Goal: Find specific page/section: Find specific page/section

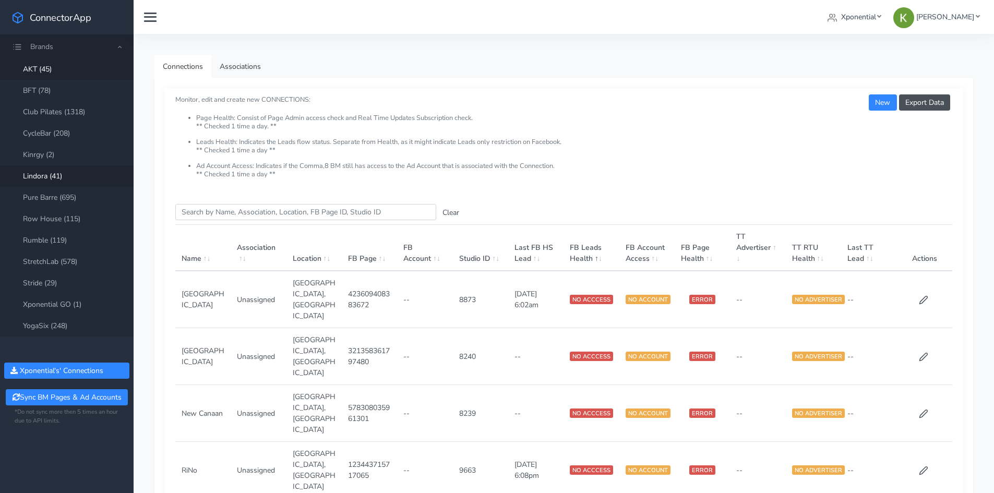
click at [80, 172] on link "Lindora (41)" at bounding box center [67, 175] width 134 height 21
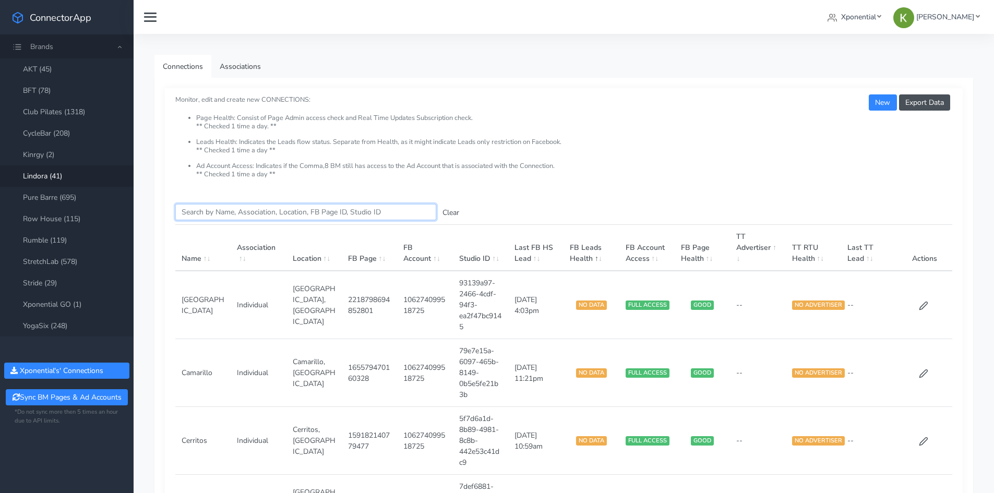
click at [246, 210] on input "Search this table" at bounding box center [305, 212] width 261 height 16
paste input "Bridgetek"
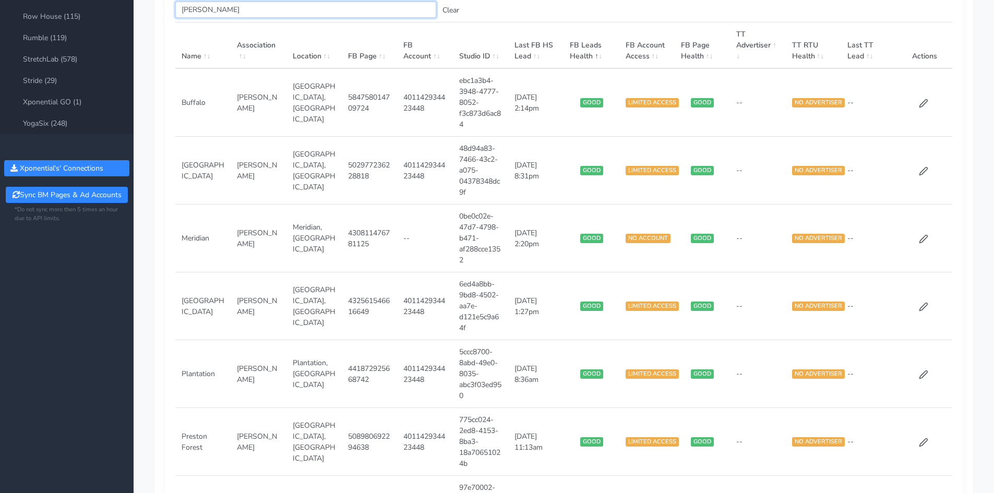
scroll to position [179, 0]
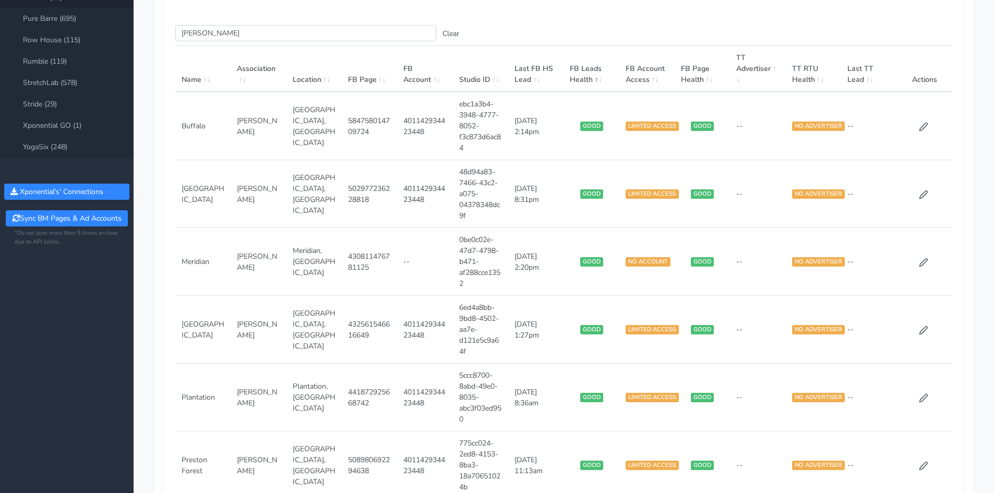
click at [416, 135] on td "401142934423448" at bounding box center [424, 126] width 55 height 68
copy td "401142934423448"
click at [417, 187] on td "401142934423448" at bounding box center [424, 194] width 55 height 68
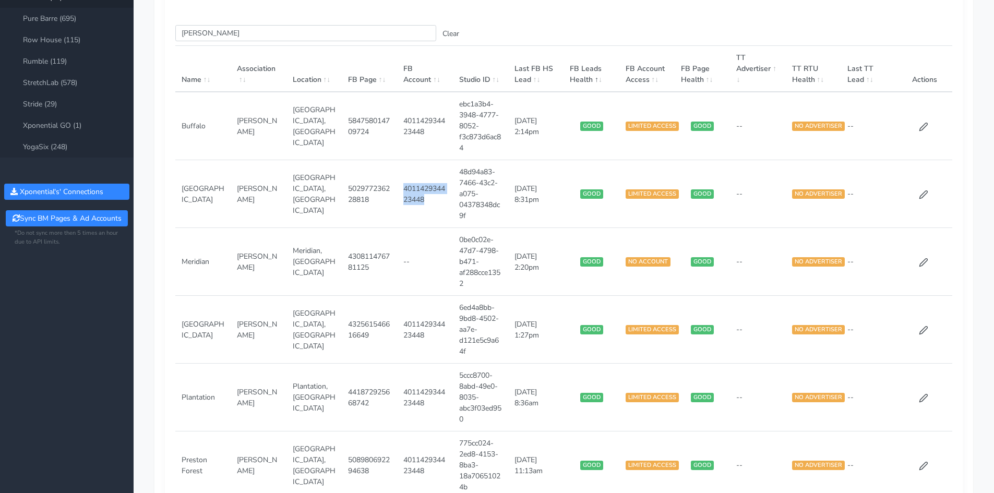
copy td "401142934423448"
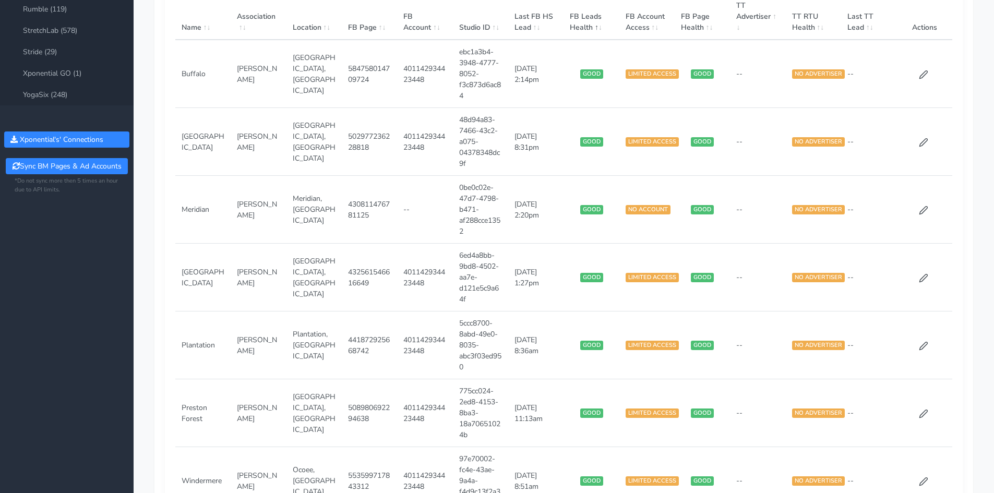
click at [428, 278] on td "401142934423448" at bounding box center [424, 278] width 55 height 68
click at [421, 276] on td "401142934423448" at bounding box center [424, 278] width 55 height 68
copy td "401142934423448"
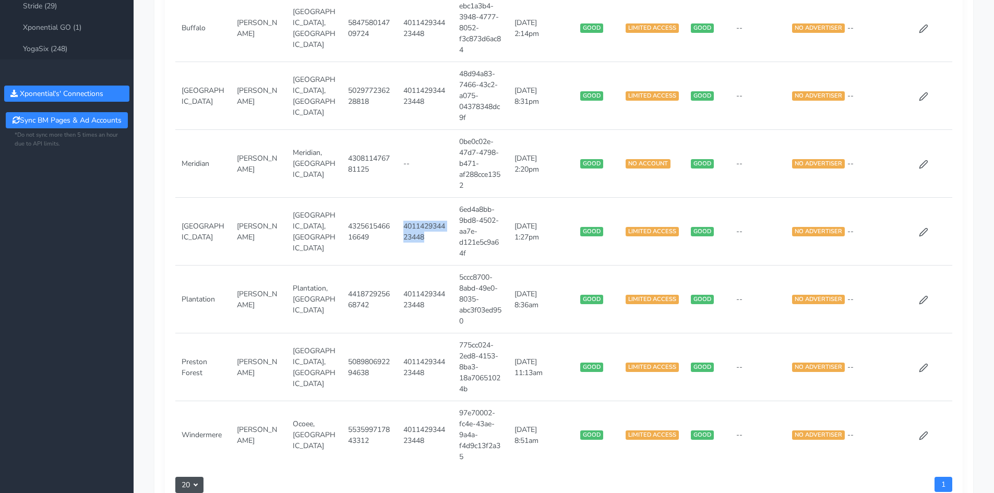
scroll to position [335, 0]
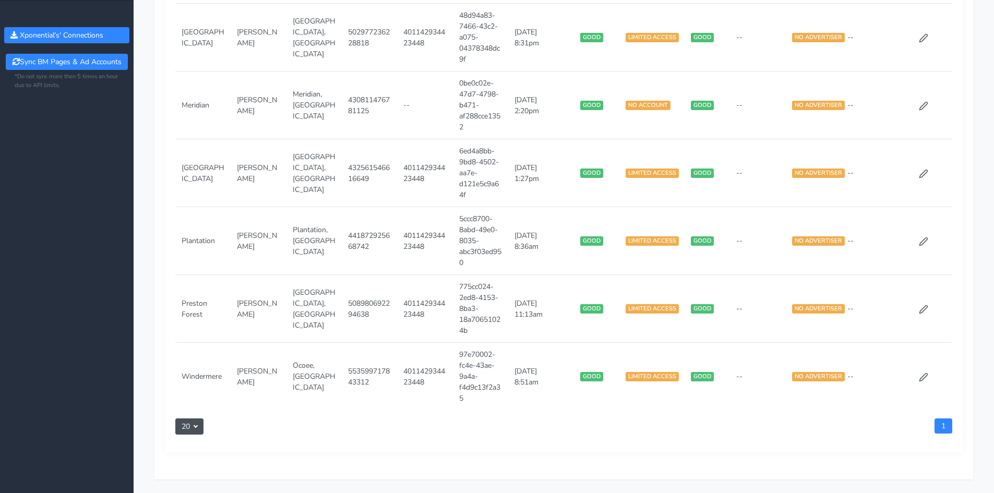
click at [419, 236] on td "401142934423448" at bounding box center [424, 241] width 55 height 68
copy td "401142934423448"
click at [421, 306] on td "401142934423448" at bounding box center [424, 309] width 55 height 68
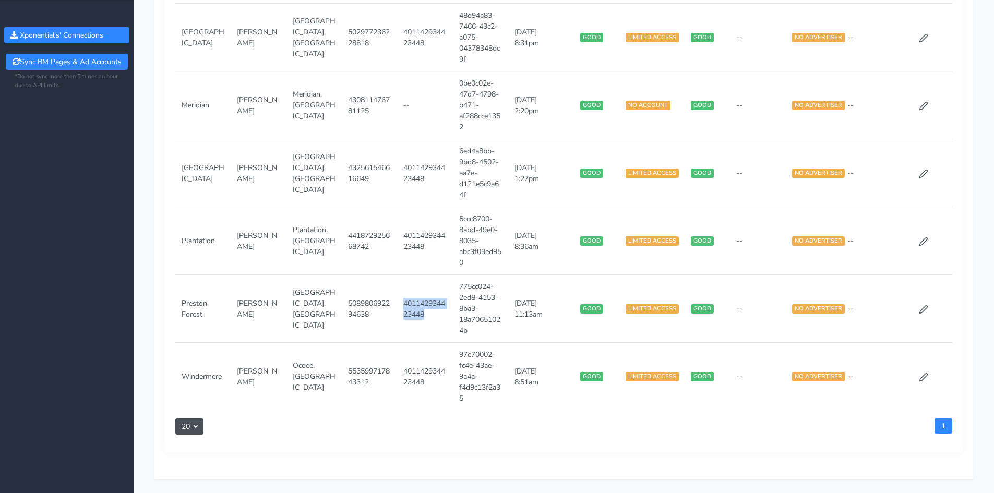
copy td "401142934423448"
click at [414, 383] on td "401142934423448" at bounding box center [424, 377] width 55 height 68
copy td "401142934423448"
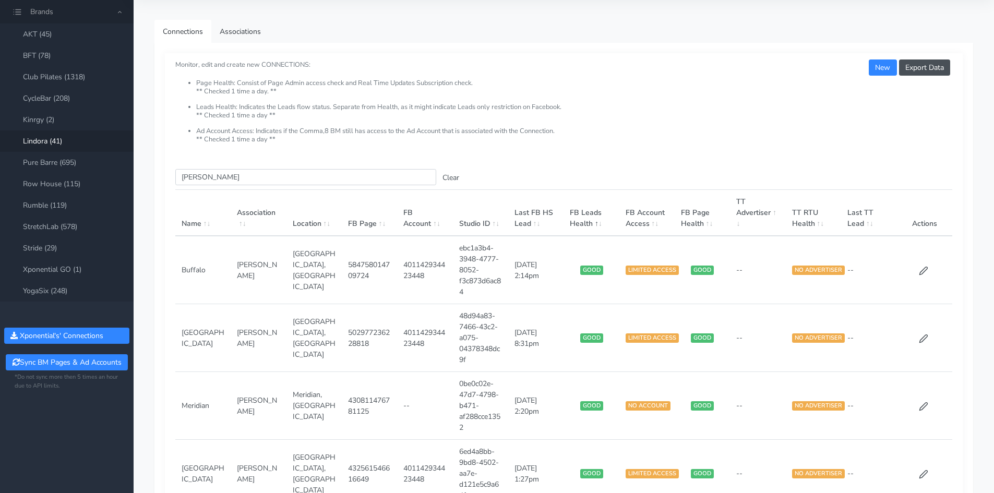
scroll to position [0, 0]
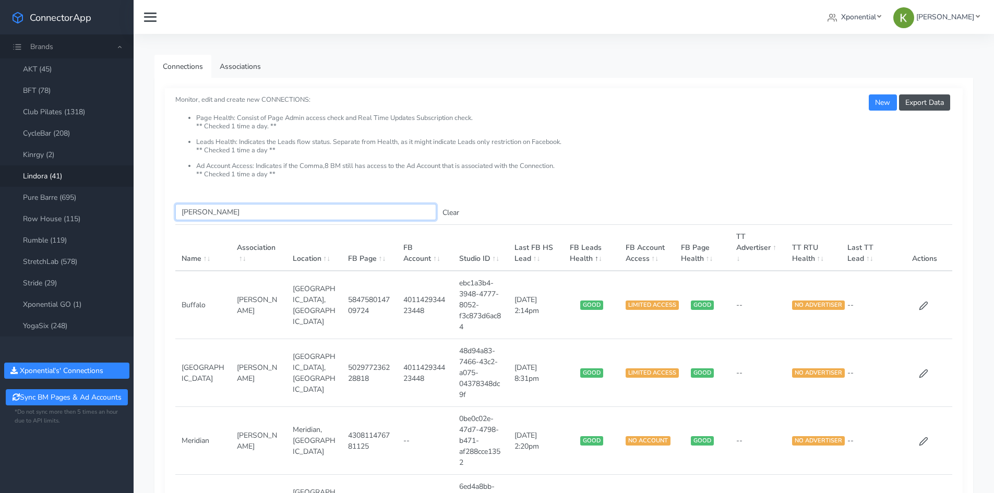
click at [193, 210] on input "Bridgetek" at bounding box center [305, 212] width 261 height 16
paste input "700749544020307"
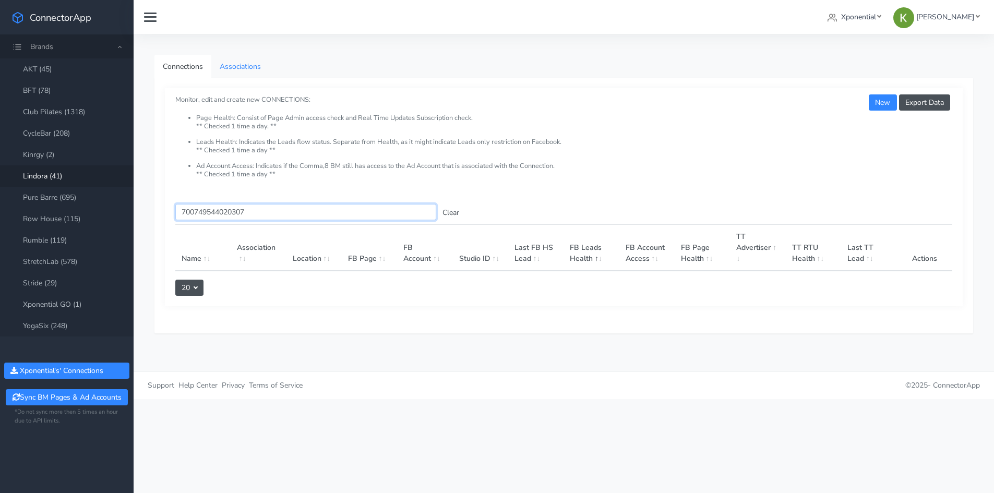
type input "700749544020307"
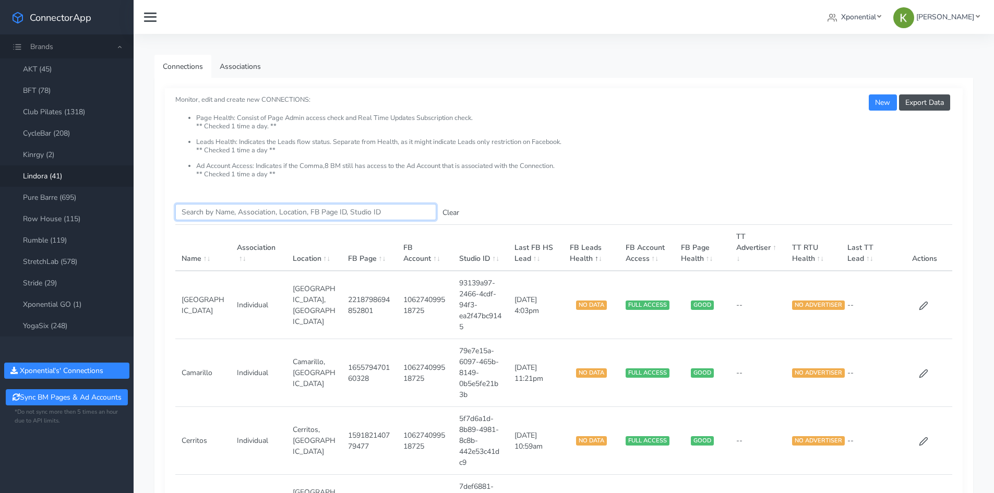
click at [232, 216] on input "Search this table" at bounding box center [305, 212] width 261 height 16
paste input "700749544020307"
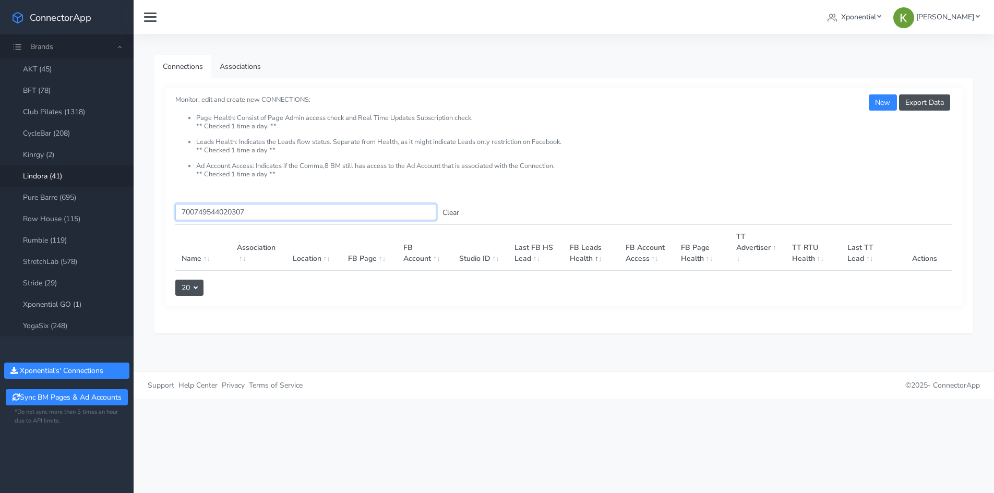
click at [235, 211] on input "700749544020307" at bounding box center [305, 212] width 261 height 16
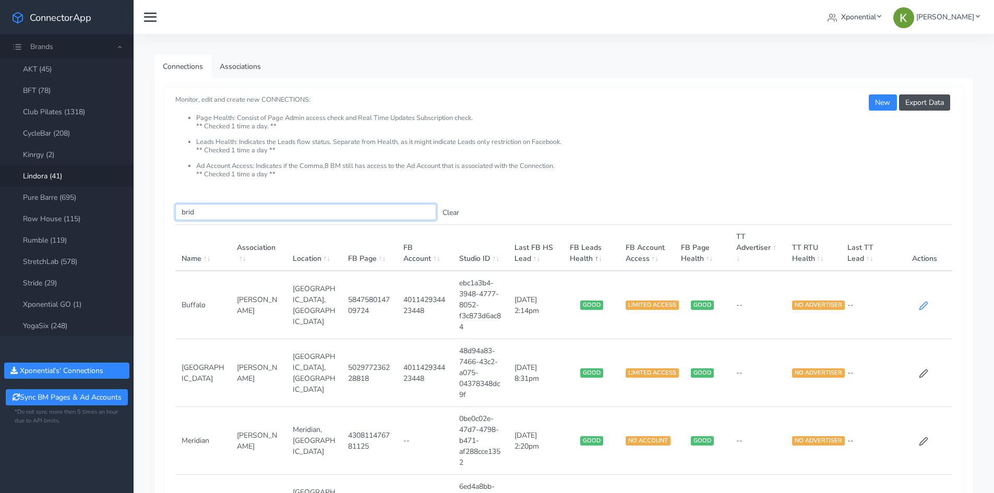
type input "brid"
click at [923, 305] on icon at bounding box center [923, 305] width 8 height 8
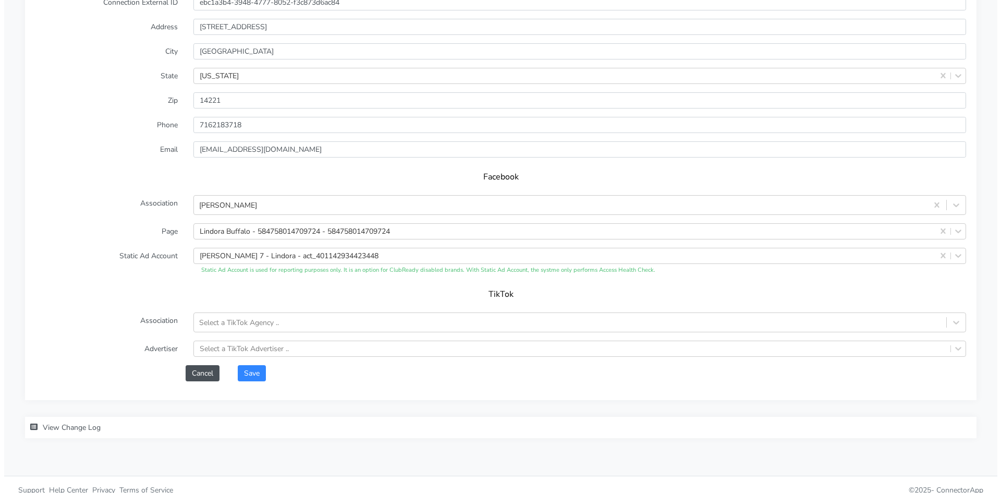
scroll to position [825, 0]
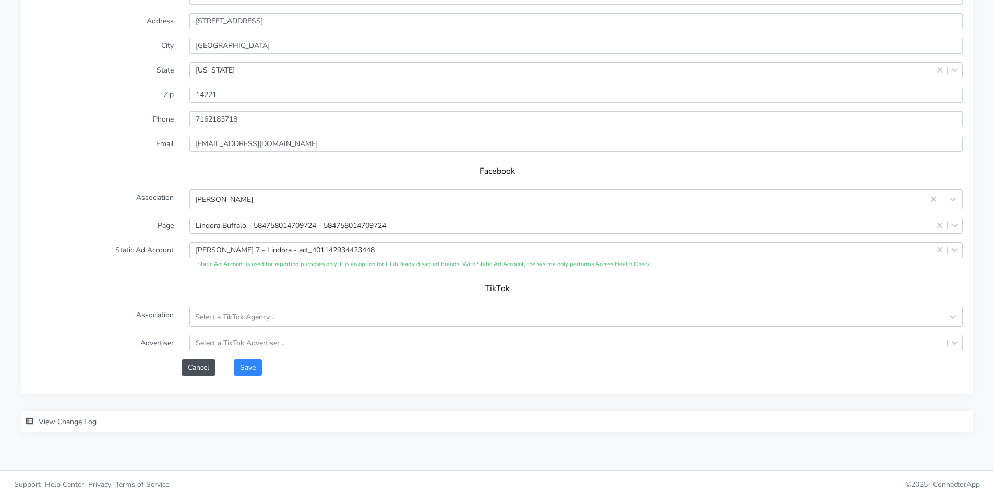
click at [71, 420] on span "View Change Log" at bounding box center [68, 422] width 58 height 10
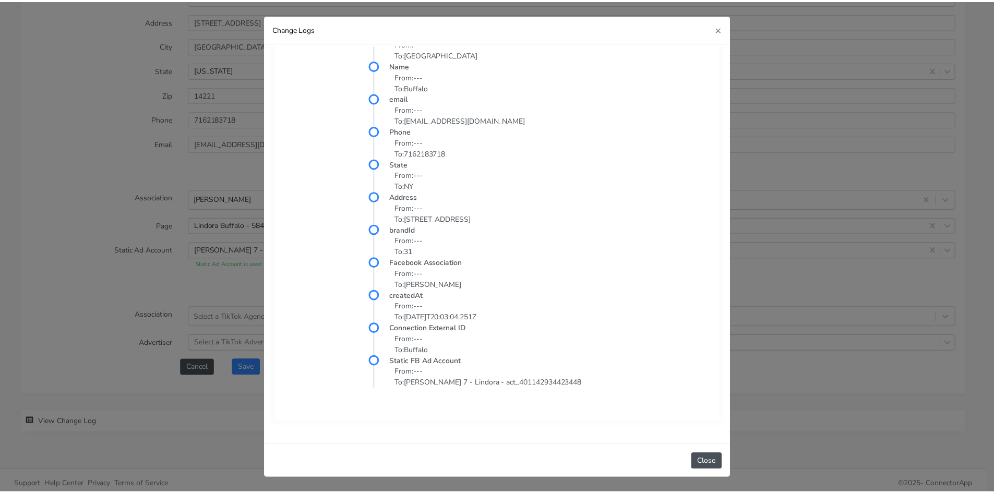
scroll to position [267, 0]
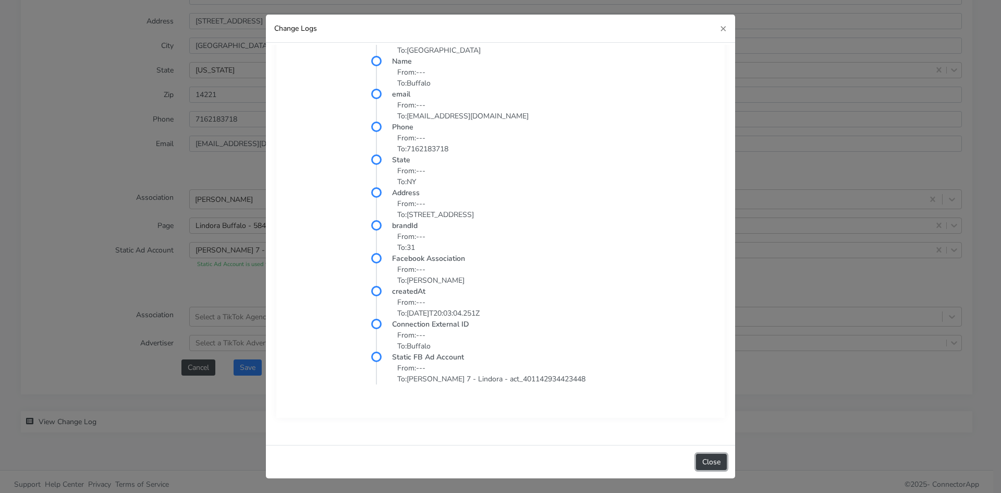
click at [711, 460] on button "Close" at bounding box center [711, 462] width 31 height 16
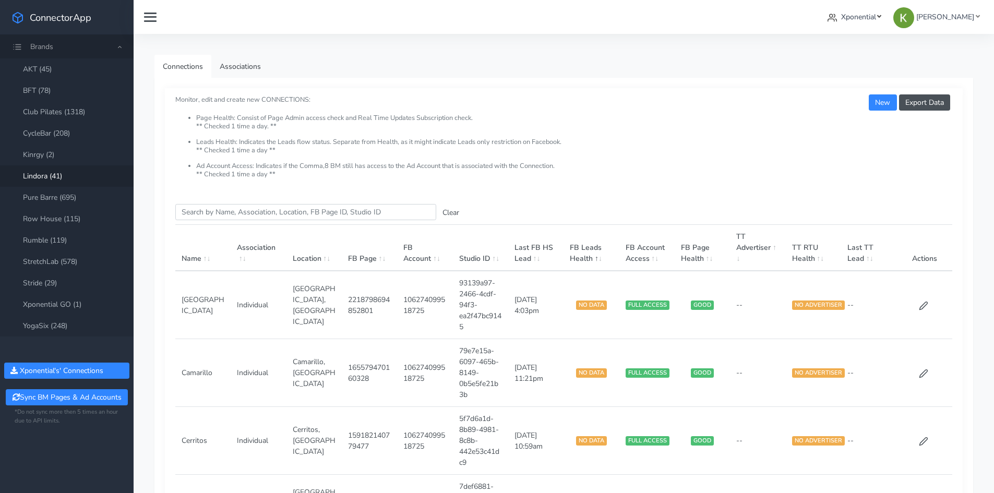
click at [885, 14] on link "Xponential" at bounding box center [854, 16] width 62 height 19
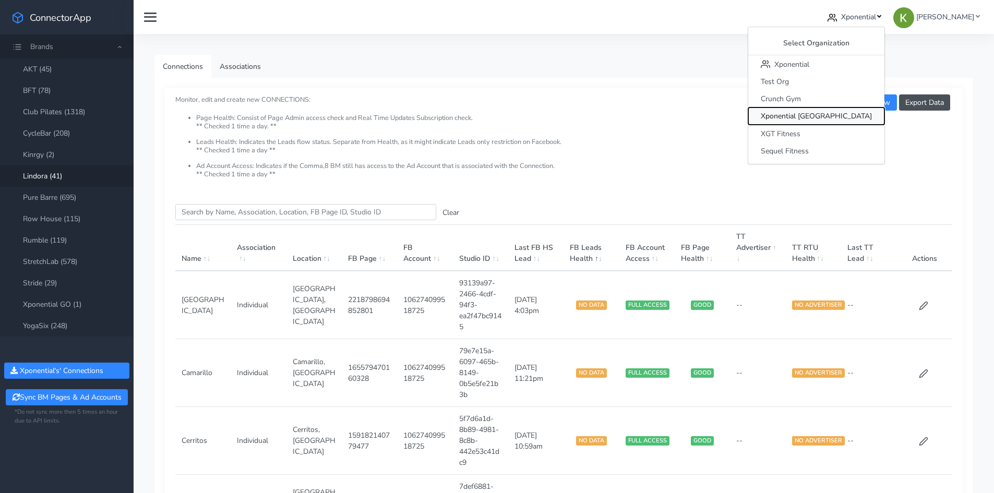
click at [855, 111] on button "Xponential [GEOGRAPHIC_DATA]" at bounding box center [816, 115] width 136 height 17
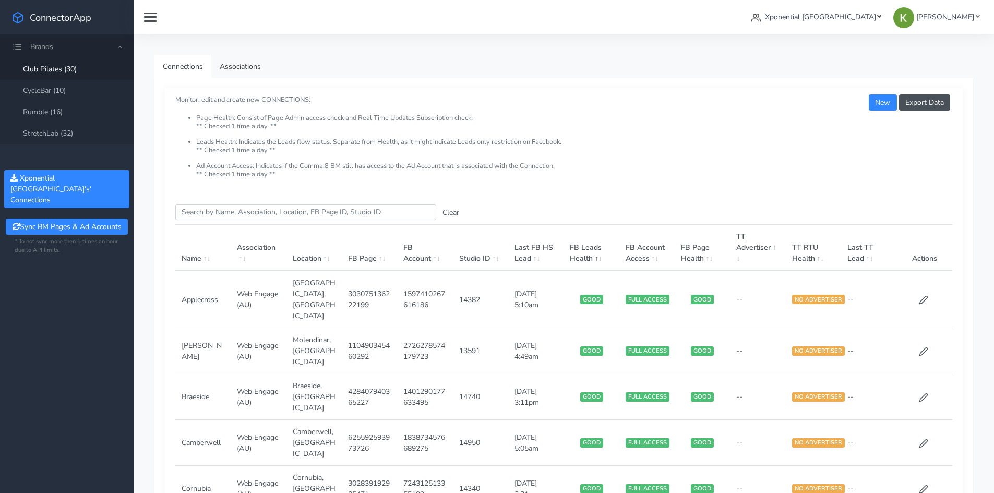
click at [831, 11] on link "Xponential [GEOGRAPHIC_DATA]" at bounding box center [816, 16] width 138 height 19
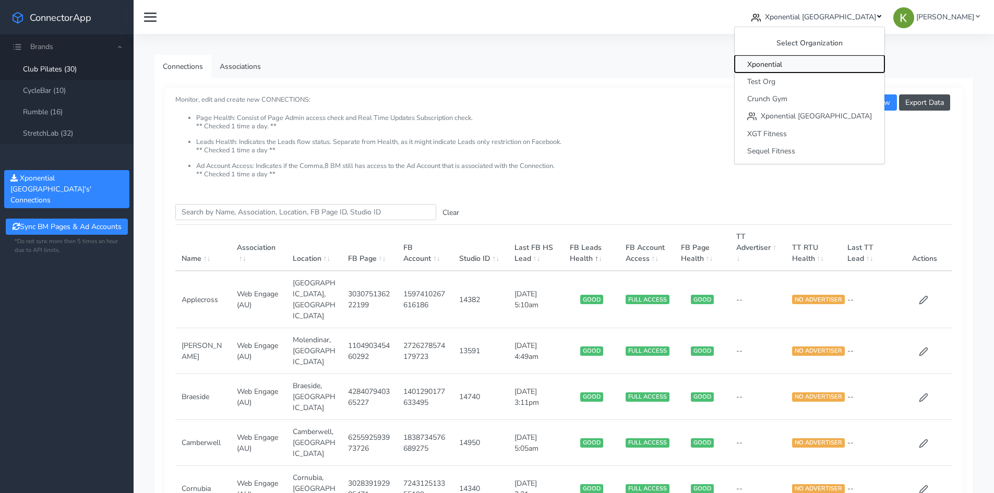
click at [782, 62] on span "Xponential" at bounding box center [764, 64] width 35 height 10
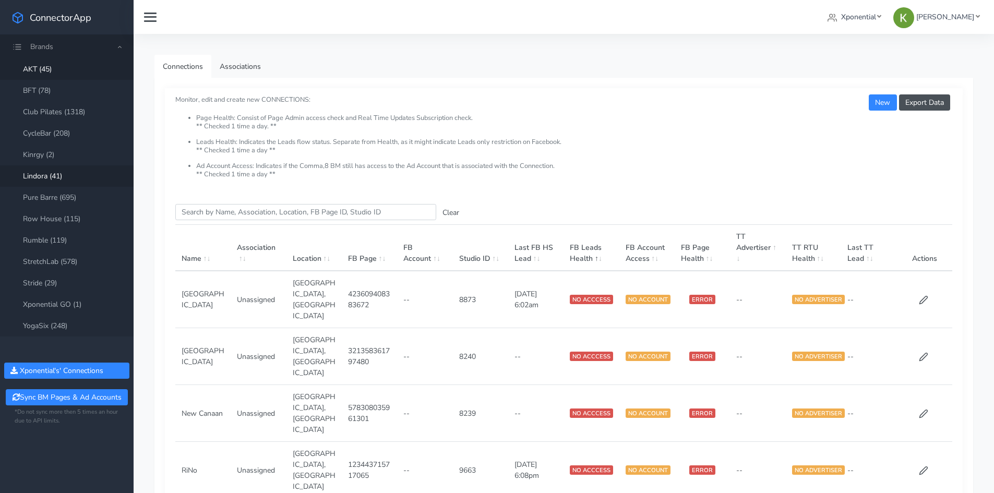
click at [58, 180] on link "Lindora (41)" at bounding box center [67, 175] width 134 height 21
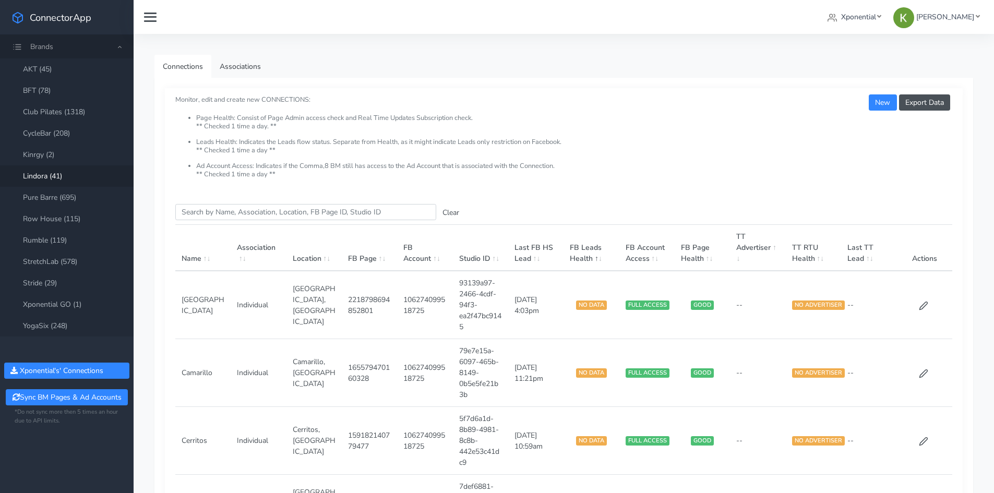
click at [216, 212] on input "Search this table" at bounding box center [305, 212] width 261 height 16
paste input "700749544020307"
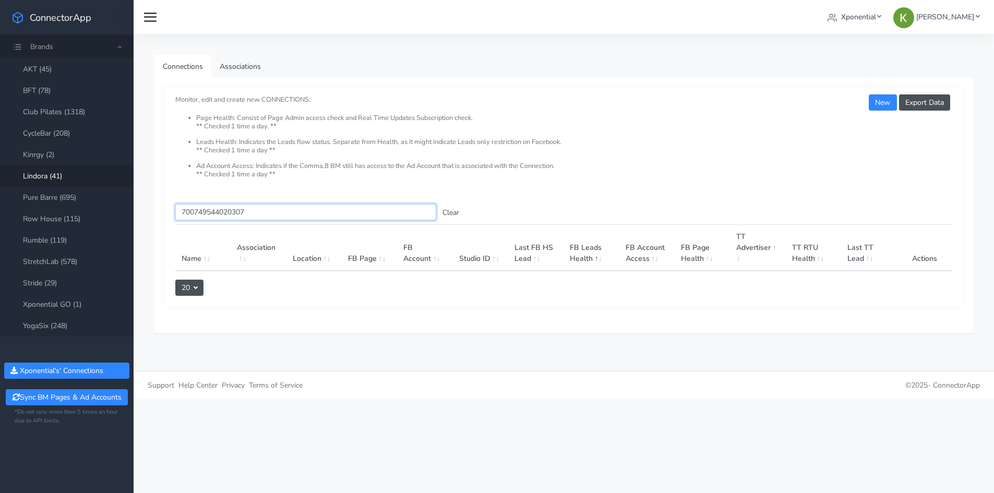
type input "700749544020307"
click at [237, 213] on input "700749544020307" at bounding box center [305, 212] width 261 height 16
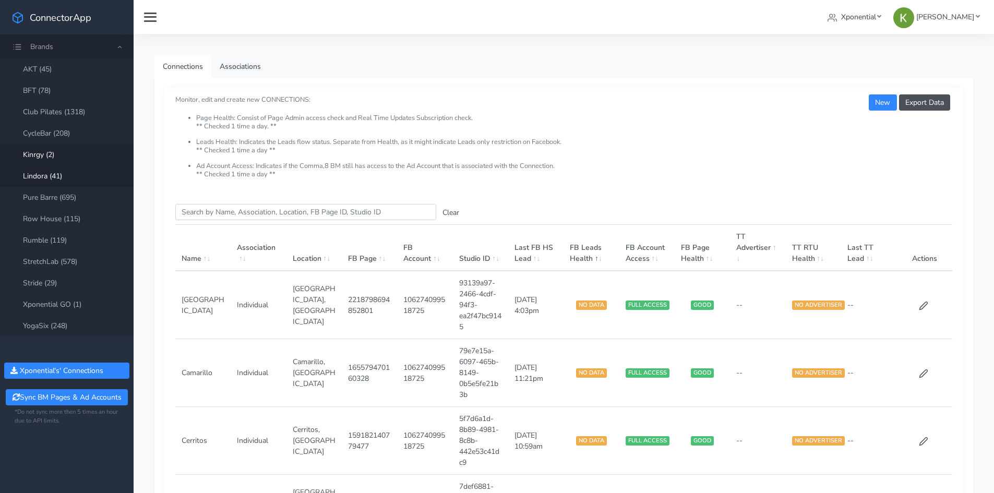
click at [76, 159] on link "Kinrgy (2)" at bounding box center [67, 154] width 134 height 21
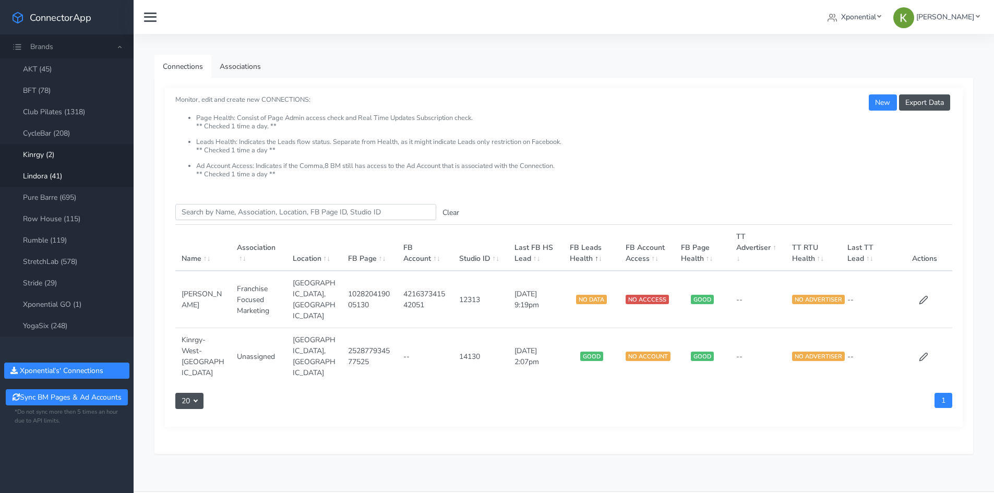
click at [69, 171] on link "Lindora (41)" at bounding box center [67, 175] width 134 height 21
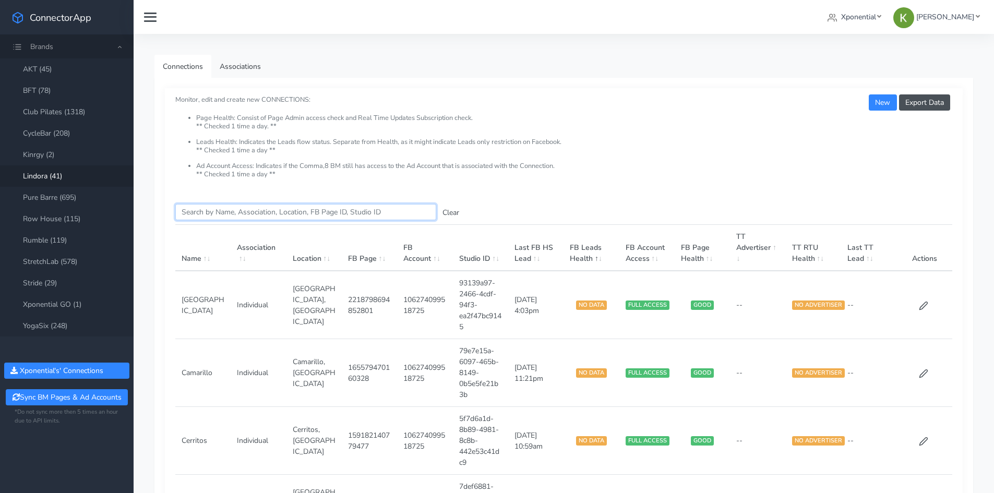
click at [396, 210] on input "Search this table" at bounding box center [305, 212] width 261 height 16
paste input "700749544020307"
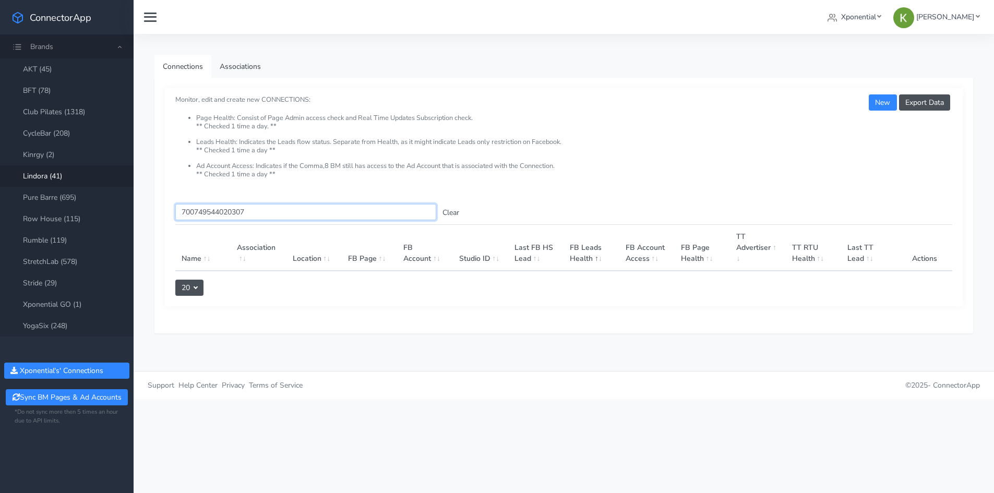
type input "700749544020307"
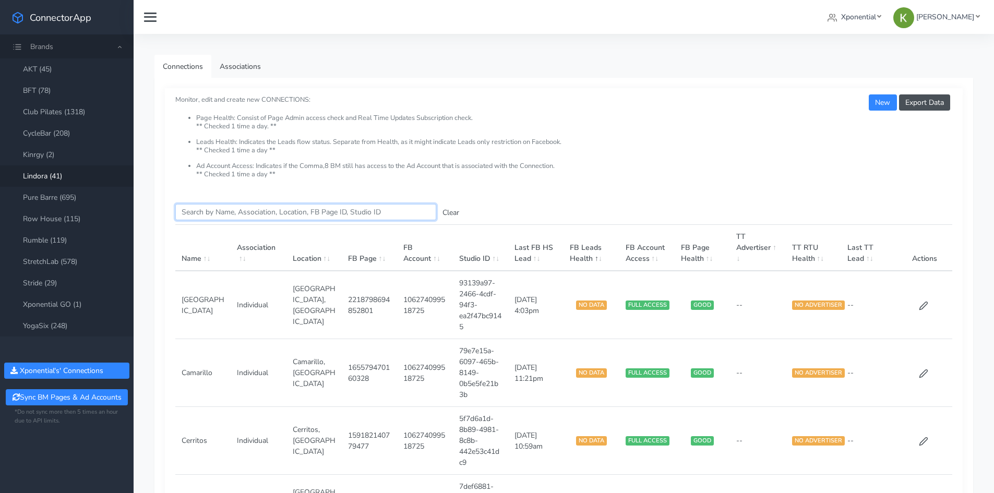
click at [251, 210] on input "Search this table" at bounding box center [305, 212] width 261 height 16
paste input "700749544020307"
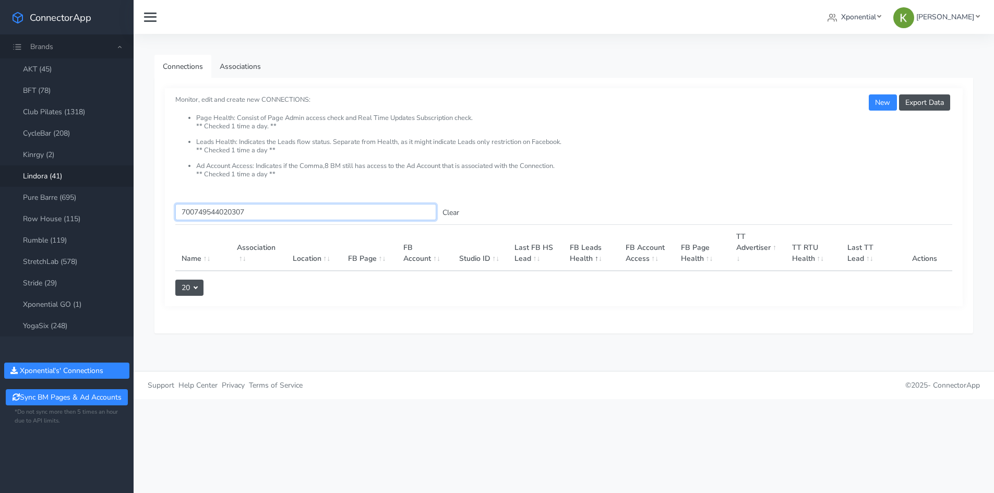
type input "700749544020307"
click at [214, 209] on input "700749544020307" at bounding box center [305, 212] width 261 height 16
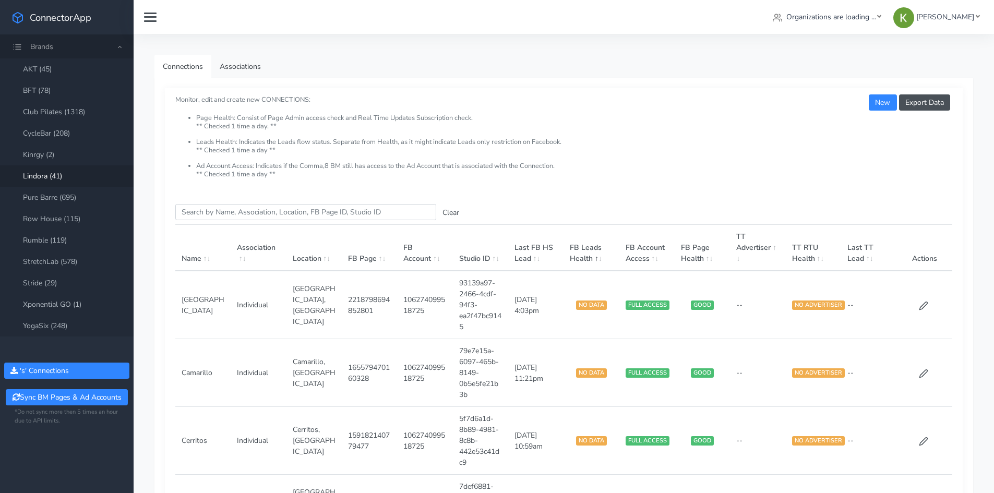
click at [53, 178] on link "Lindora (41)" at bounding box center [67, 175] width 134 height 21
click at [220, 210] on input "Search this table" at bounding box center [305, 212] width 261 height 16
paste input "700749544020307"
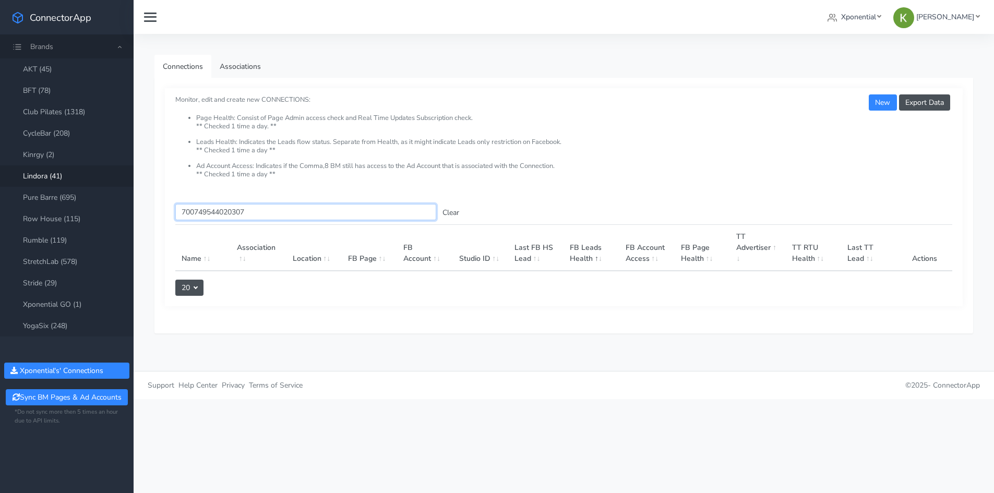
type input "700749544020307"
click at [267, 209] on input "700749544020307" at bounding box center [305, 212] width 261 height 16
click at [282, 210] on input "700749544020307" at bounding box center [305, 212] width 261 height 16
